Goal: Use online tool/utility: Utilize a website feature to perform a specific function

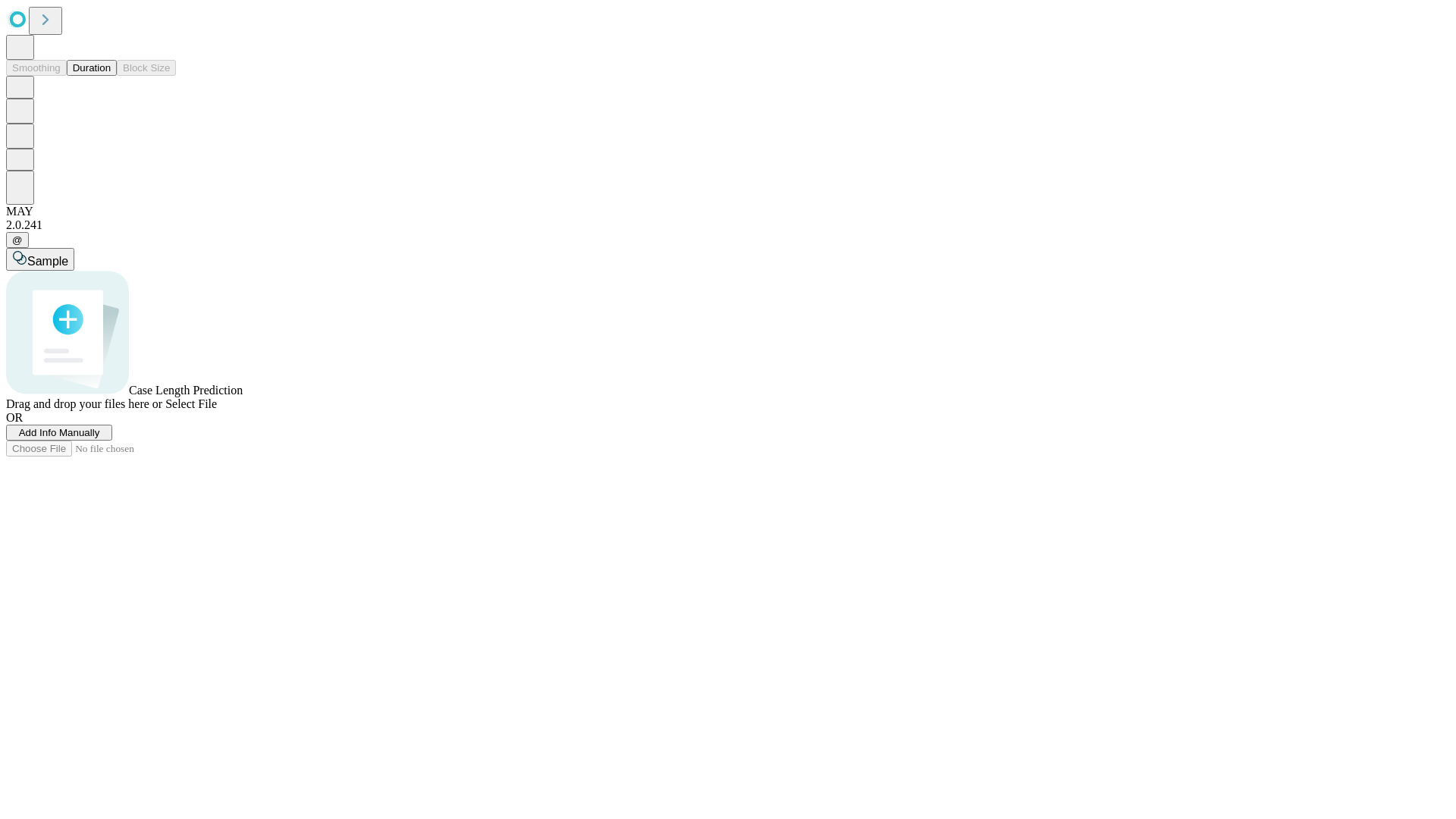
click at [111, 76] on button "Duration" at bounding box center [91, 68] width 50 height 16
click at [217, 410] on span "Select File" at bounding box center [190, 404] width 51 height 13
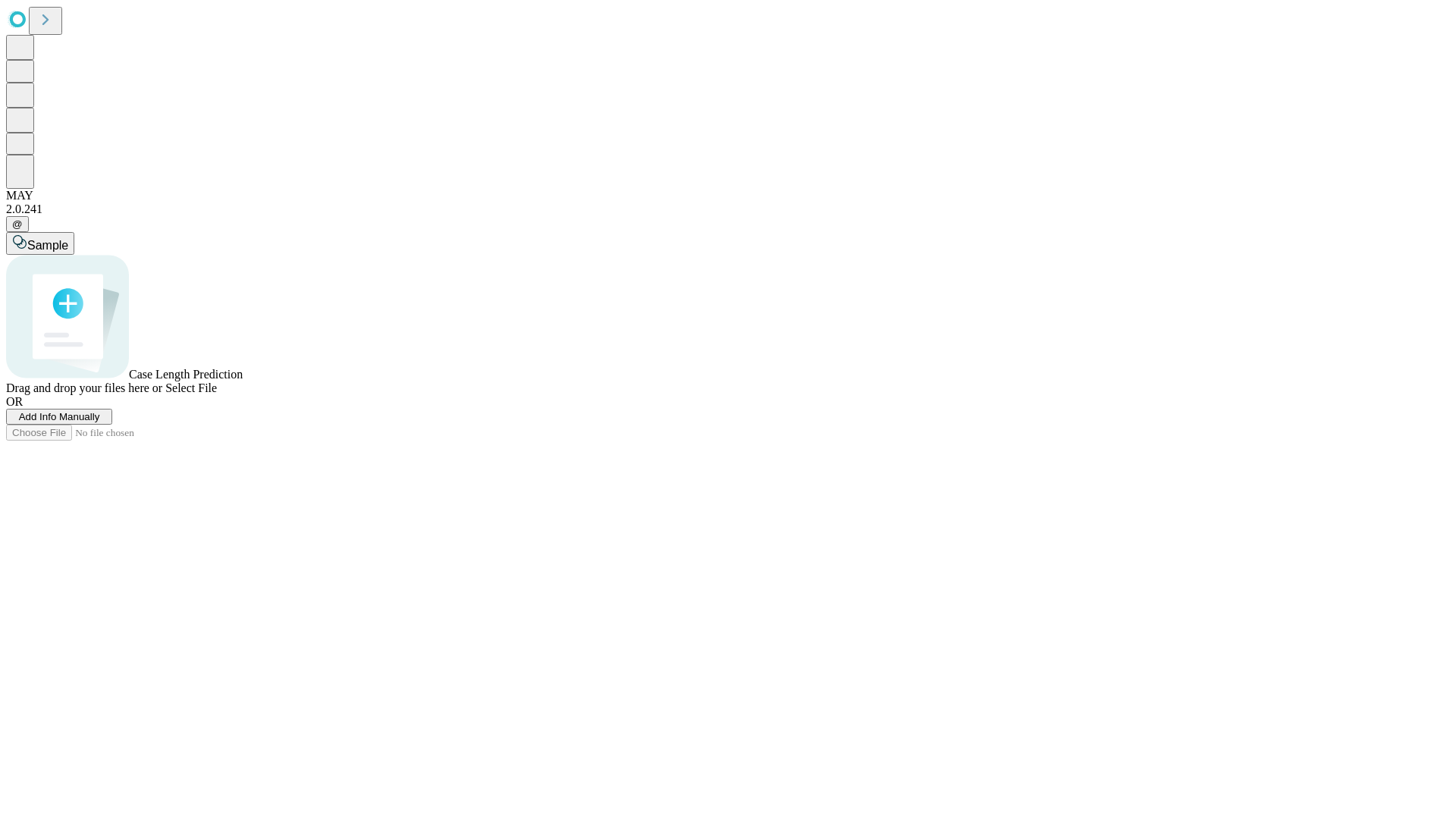
click at [217, 394] on span "Select File" at bounding box center [190, 388] width 51 height 13
